Goal: Navigation & Orientation: Find specific page/section

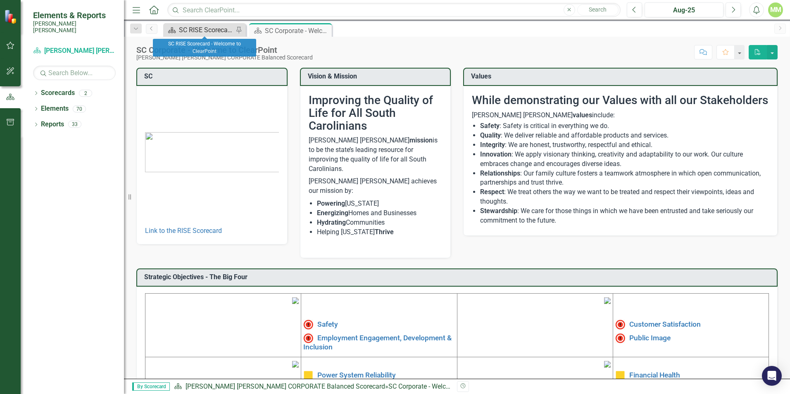
click at [208, 29] on div "SC RISE Scorecard - Welcome to ClearPoint" at bounding box center [206, 30] width 55 height 10
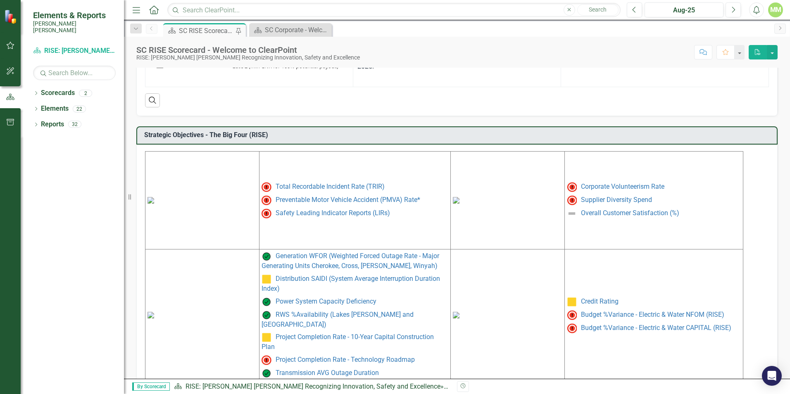
scroll to position [325, 0]
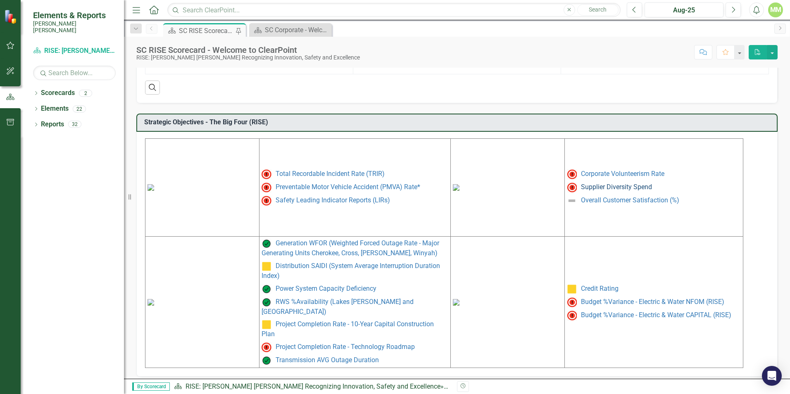
click at [611, 190] on link "Supplier Diversity Spend" at bounding box center [616, 187] width 71 height 8
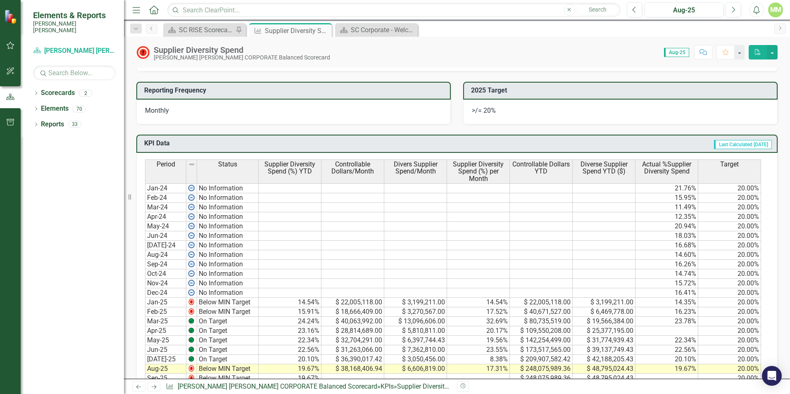
scroll to position [331, 0]
click at [326, 28] on icon "Close" at bounding box center [324, 30] width 8 height 7
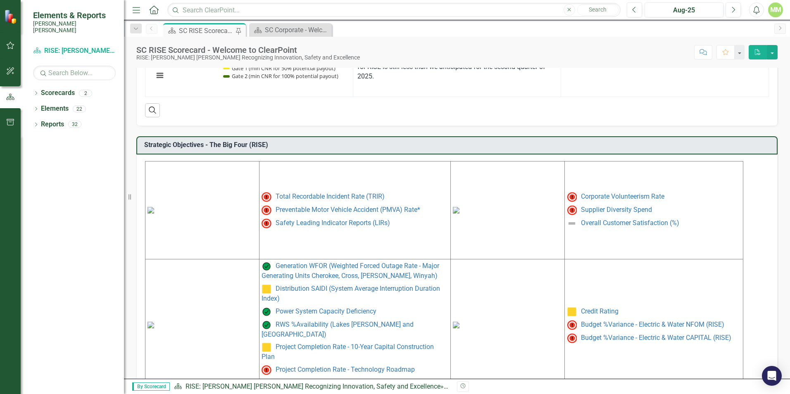
scroll to position [325, 0]
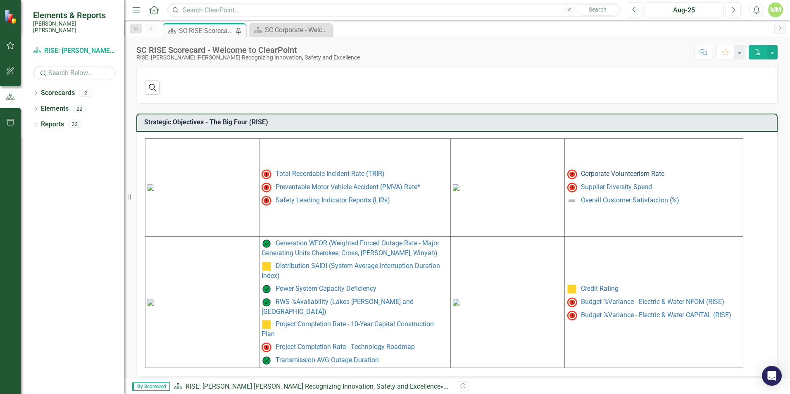
click at [602, 173] on link "Corporate Volunteerism Rate" at bounding box center [622, 174] width 83 height 8
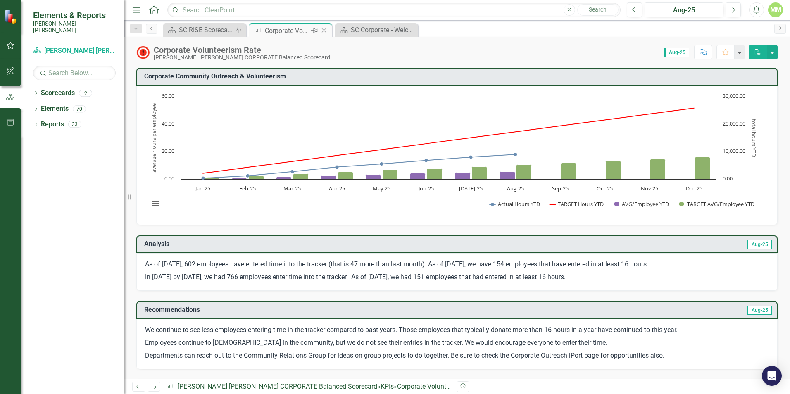
click at [327, 31] on icon "Close" at bounding box center [324, 30] width 8 height 7
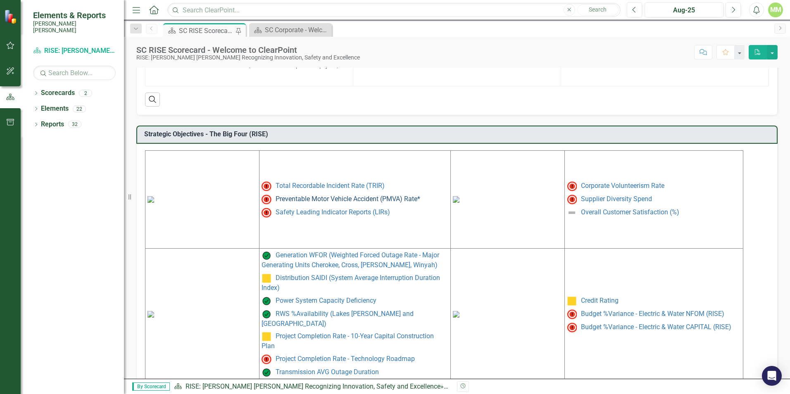
scroll to position [325, 0]
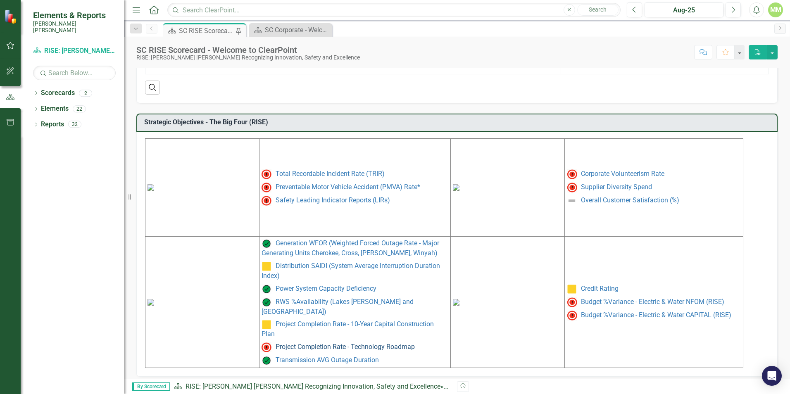
click at [365, 343] on link "Project Completion Rate - Technology Roadmap" at bounding box center [345, 347] width 139 height 8
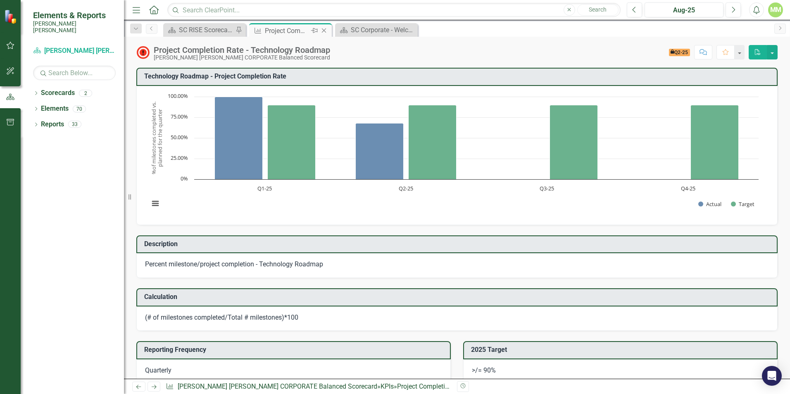
click at [324, 30] on icon at bounding box center [324, 31] width 5 height 5
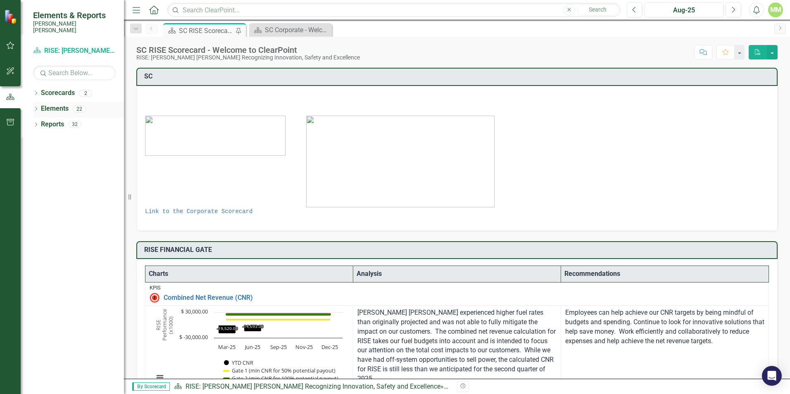
click at [34, 107] on icon "Dropdown" at bounding box center [36, 109] width 6 height 5
click at [43, 134] on div "Dropdown KPI KPIs 17" at bounding box center [74, 142] width 99 height 16
click at [31, 138] on div "Dropdown" at bounding box center [28, 141] width 6 height 7
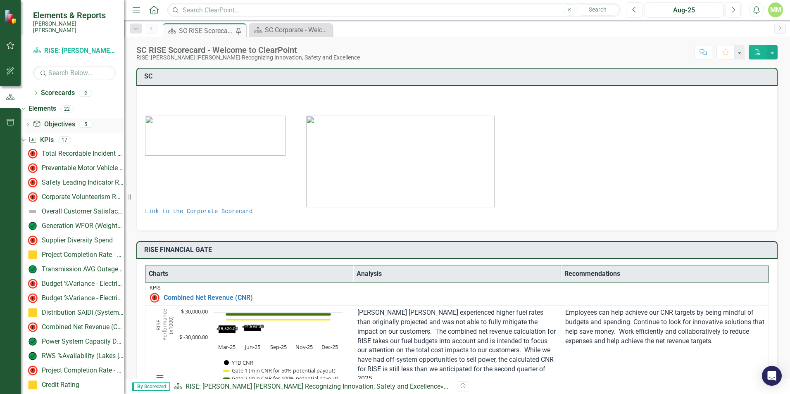
click at [31, 123] on icon "Dropdown" at bounding box center [28, 125] width 6 height 5
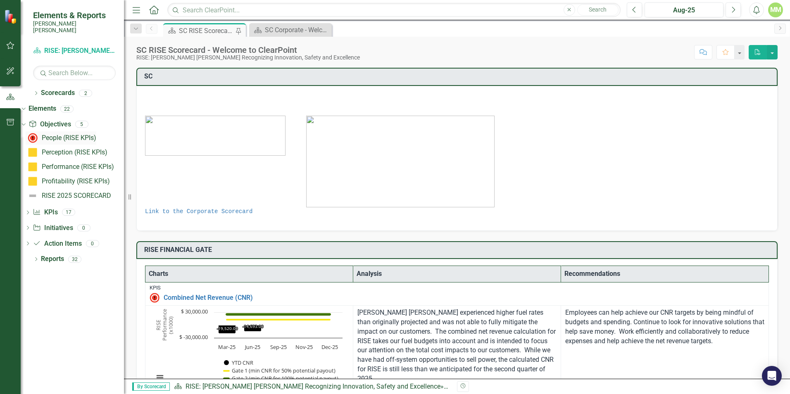
click at [76, 134] on div "People (RISE KPIs)" at bounding box center [69, 137] width 55 height 7
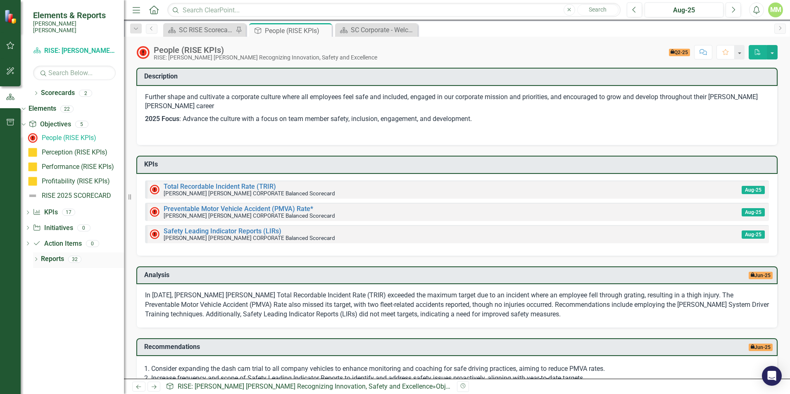
click at [38, 258] on icon "Dropdown" at bounding box center [36, 260] width 6 height 5
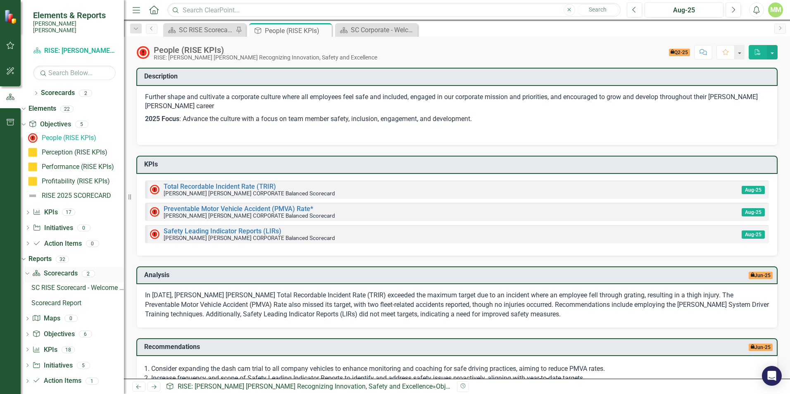
scroll to position [2, 0]
click at [29, 362] on icon at bounding box center [27, 364] width 2 height 4
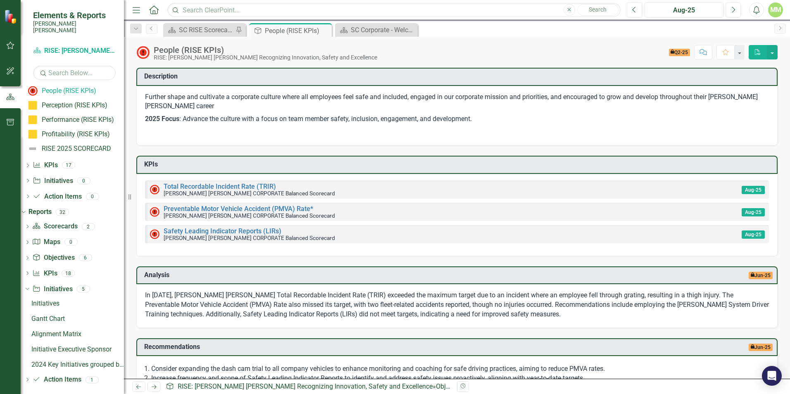
scroll to position [48, 0]
click at [43, 267] on div "Dropdown KPI KPIs 18" at bounding box center [74, 275] width 100 height 16
click at [30, 272] on icon "Dropdown" at bounding box center [27, 274] width 6 height 5
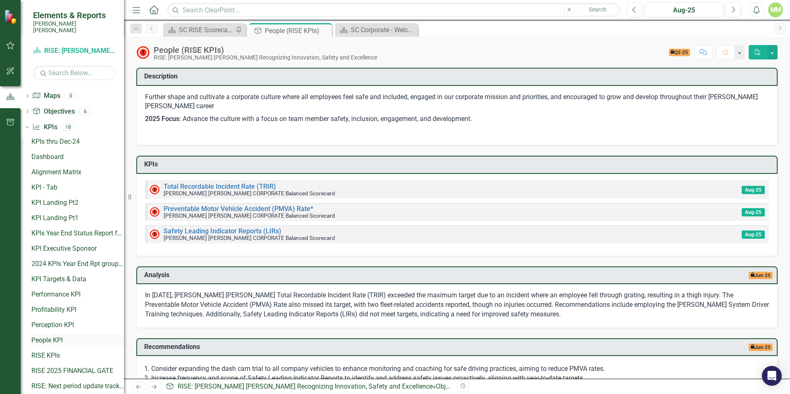
scroll to position [246, 0]
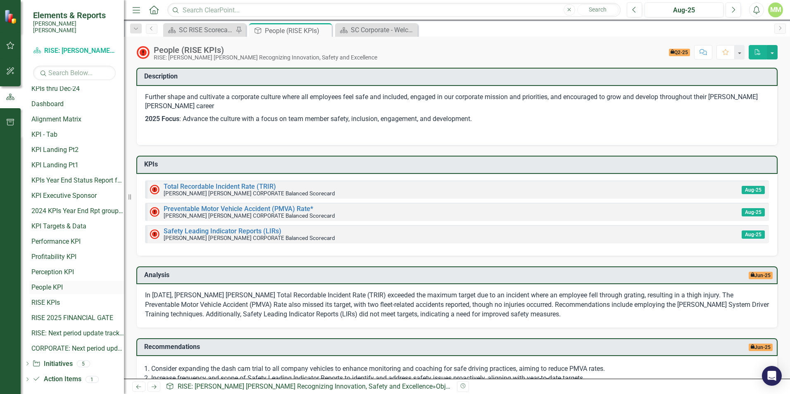
click at [62, 284] on div "People KPI" at bounding box center [77, 287] width 93 height 7
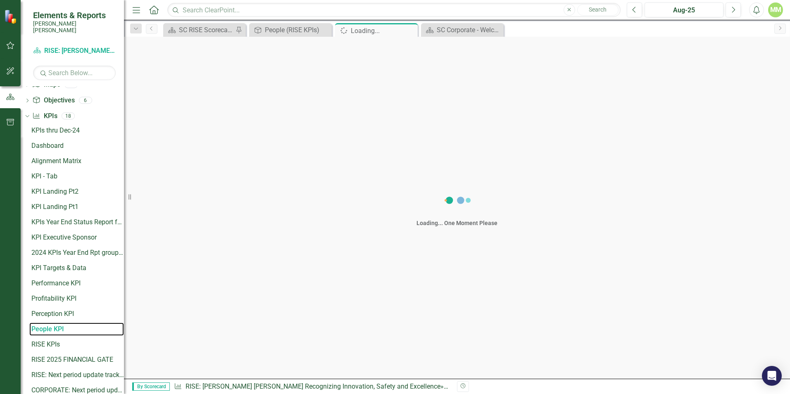
scroll to position [139, 0]
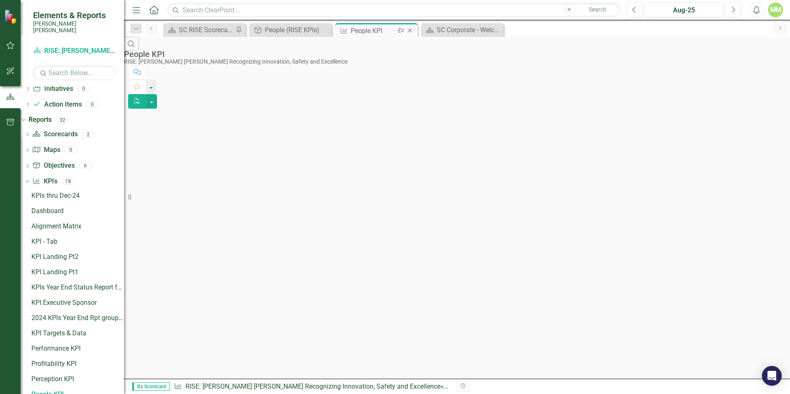
click at [411, 33] on icon "Close" at bounding box center [410, 30] width 8 height 7
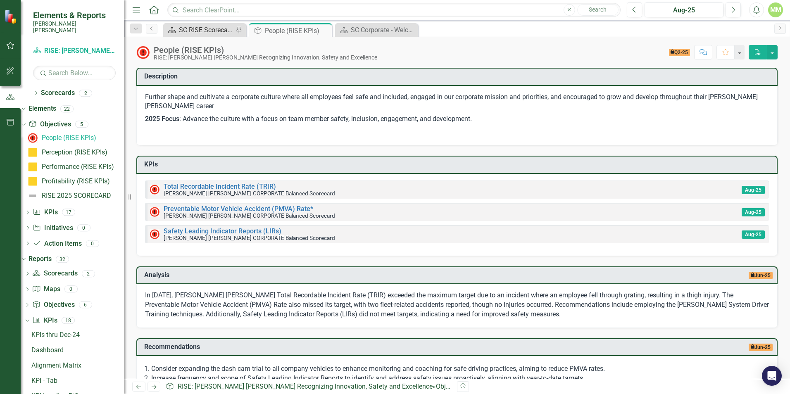
click at [209, 32] on div "SC RISE Scorecard - Welcome to ClearPoint" at bounding box center [206, 30] width 55 height 10
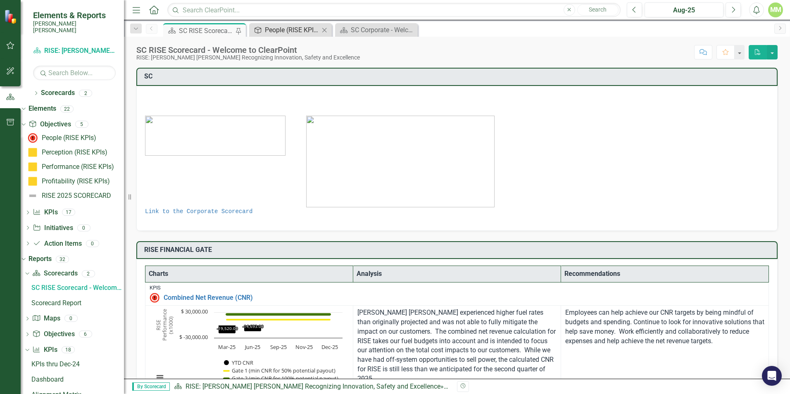
click at [286, 29] on div "People (RISE KPIs)" at bounding box center [292, 30] width 55 height 10
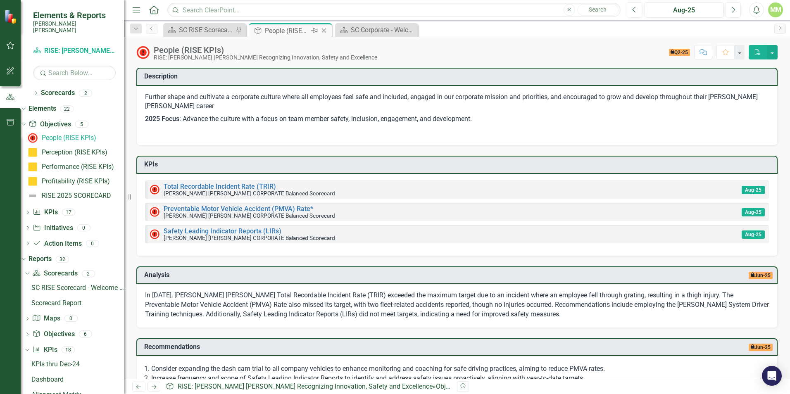
click at [326, 30] on icon "Close" at bounding box center [324, 30] width 8 height 7
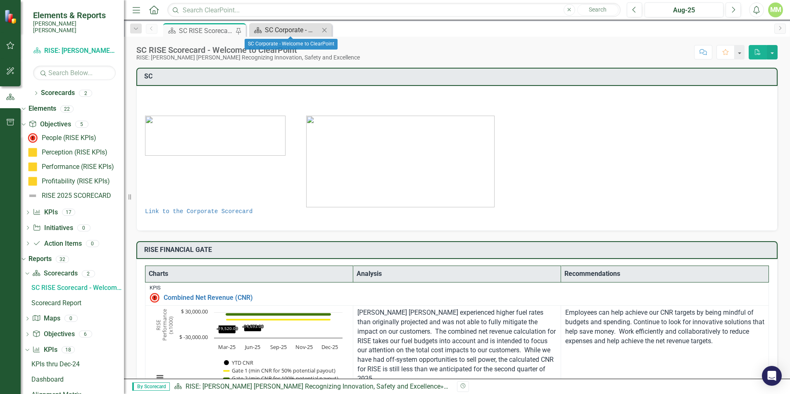
click at [295, 27] on div "SC Corporate - Welcome to ClearPoint" at bounding box center [292, 30] width 55 height 10
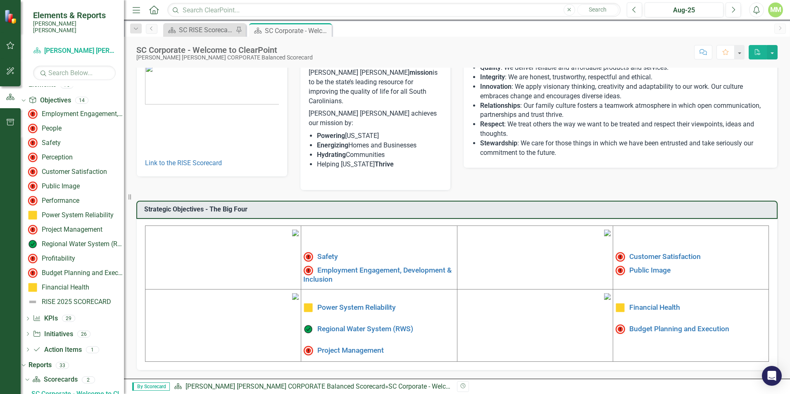
scroll to position [124, 0]
click at [292, 230] on img at bounding box center [295, 233] width 7 height 7
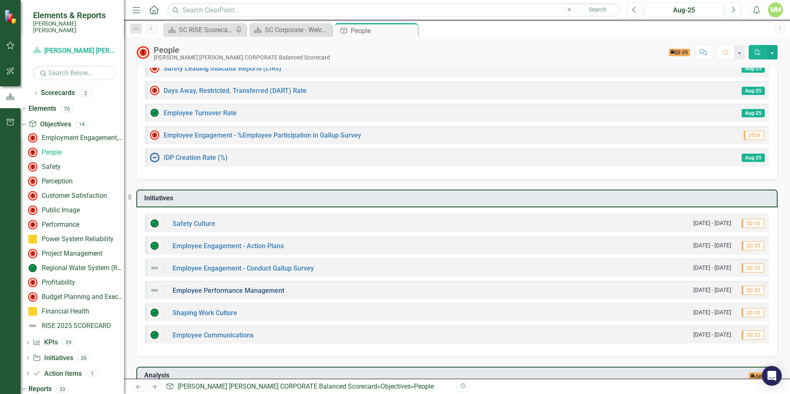
scroll to position [207, 0]
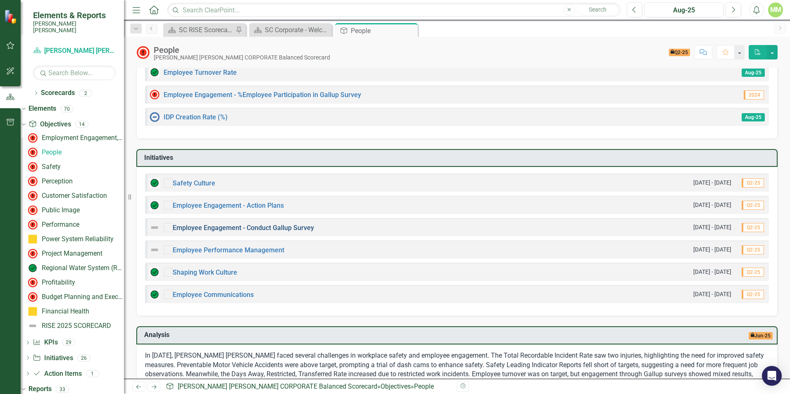
click at [256, 227] on link "Employee Engagement - Conduct Gallup Survey" at bounding box center [243, 228] width 141 height 8
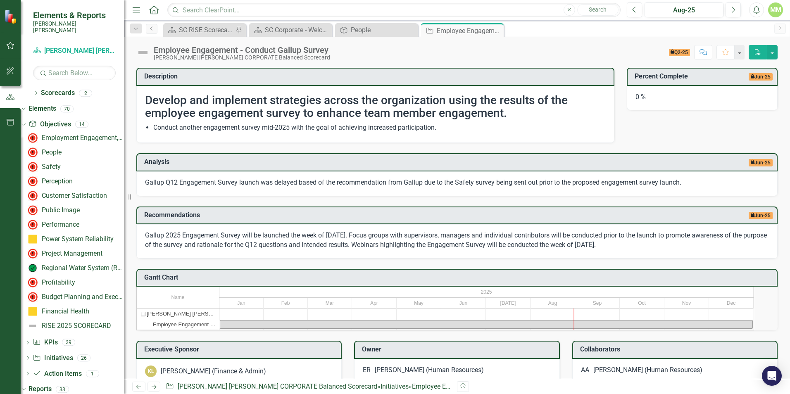
click at [0, 0] on icon "Close" at bounding box center [0, 0] width 0 height 0
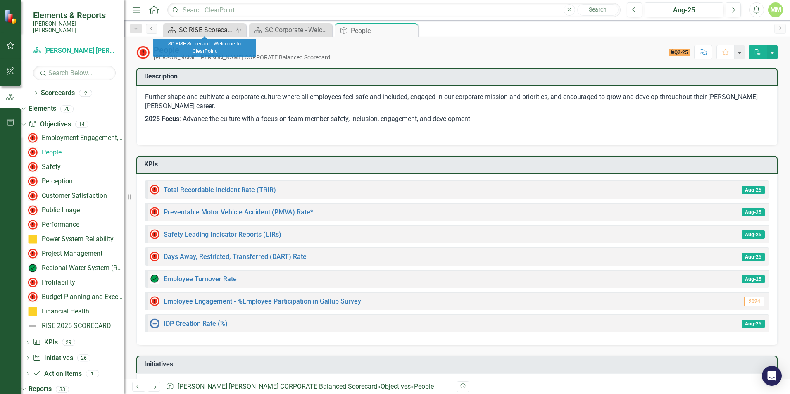
click at [211, 32] on div "SC RISE Scorecard - Welcome to ClearPoint" at bounding box center [206, 30] width 55 height 10
